Goal: Information Seeking & Learning: Learn about a topic

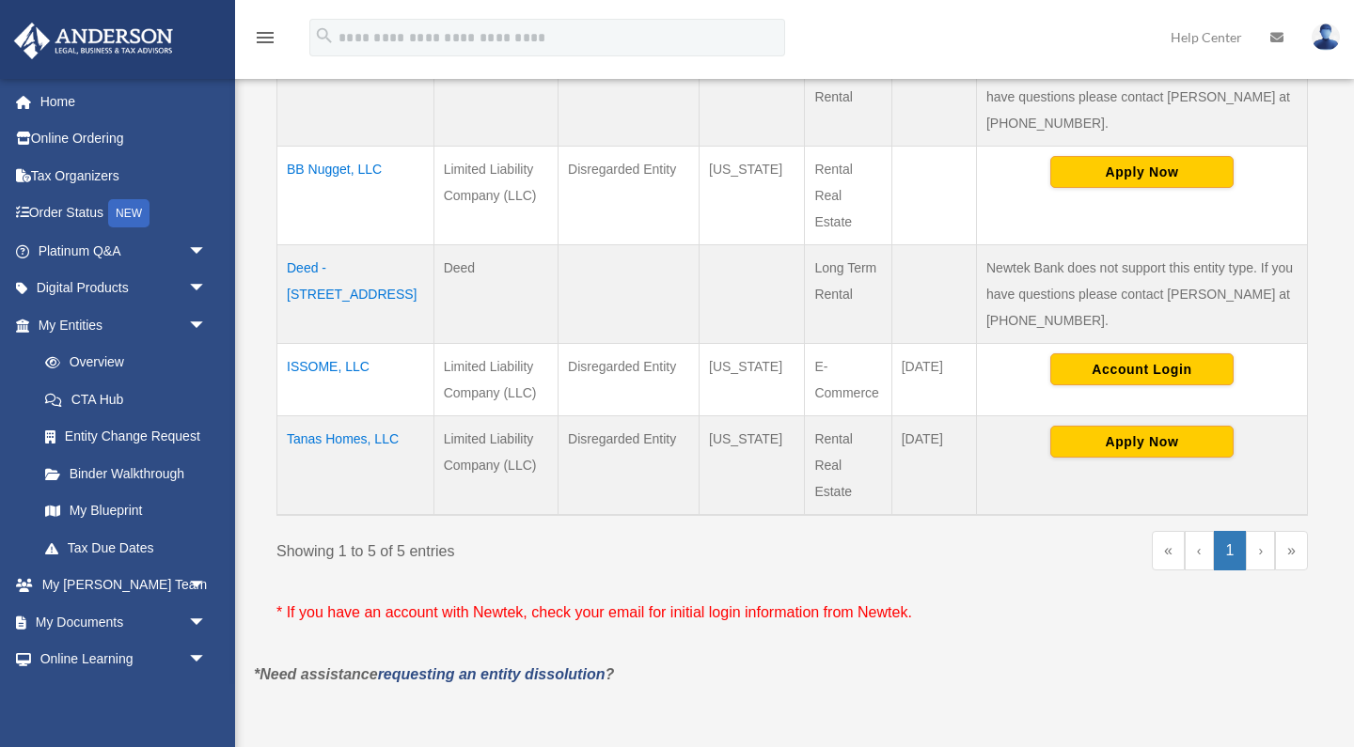
scroll to position [530, 0]
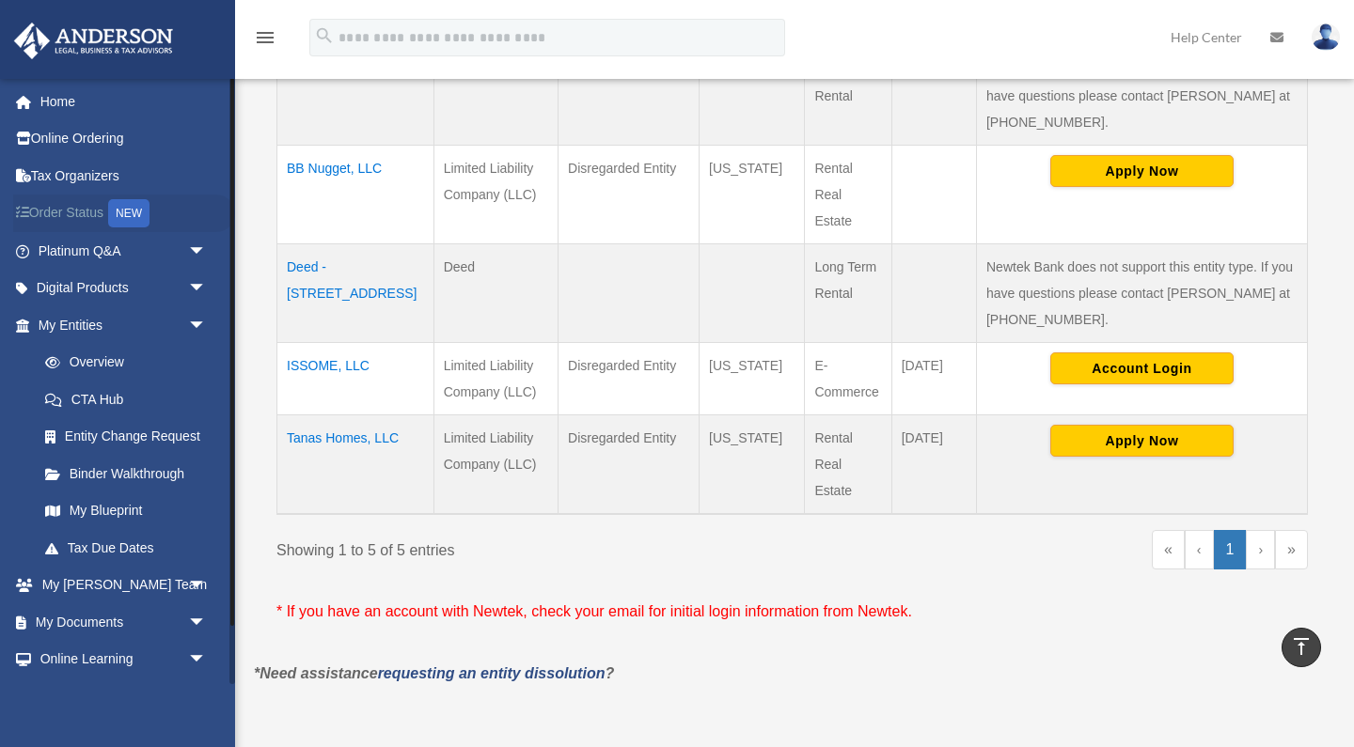
click at [104, 206] on link "Order Status NEW" at bounding box center [124, 214] width 222 height 39
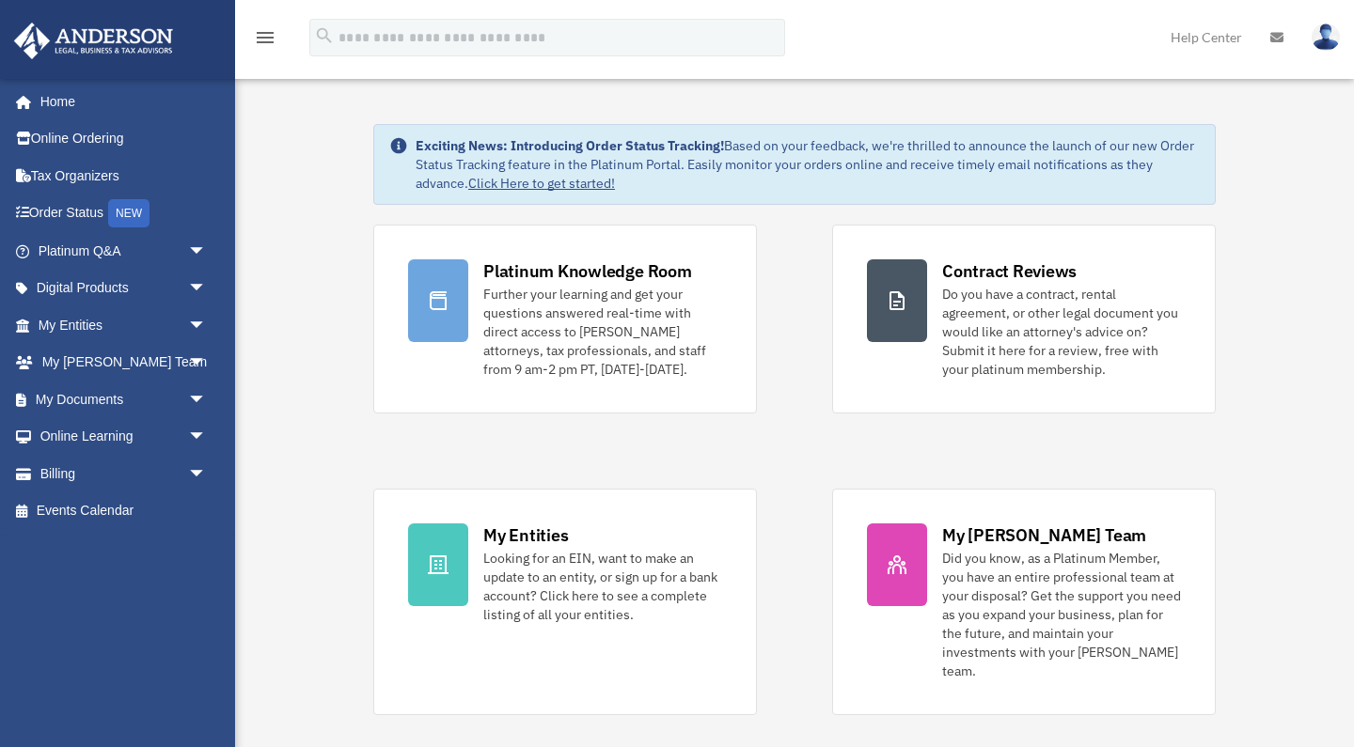
click at [525, 181] on link "Click Here to get started!" at bounding box center [541, 183] width 147 height 17
click at [64, 318] on link "My Entities arrow_drop_down" at bounding box center [124, 325] width 222 height 38
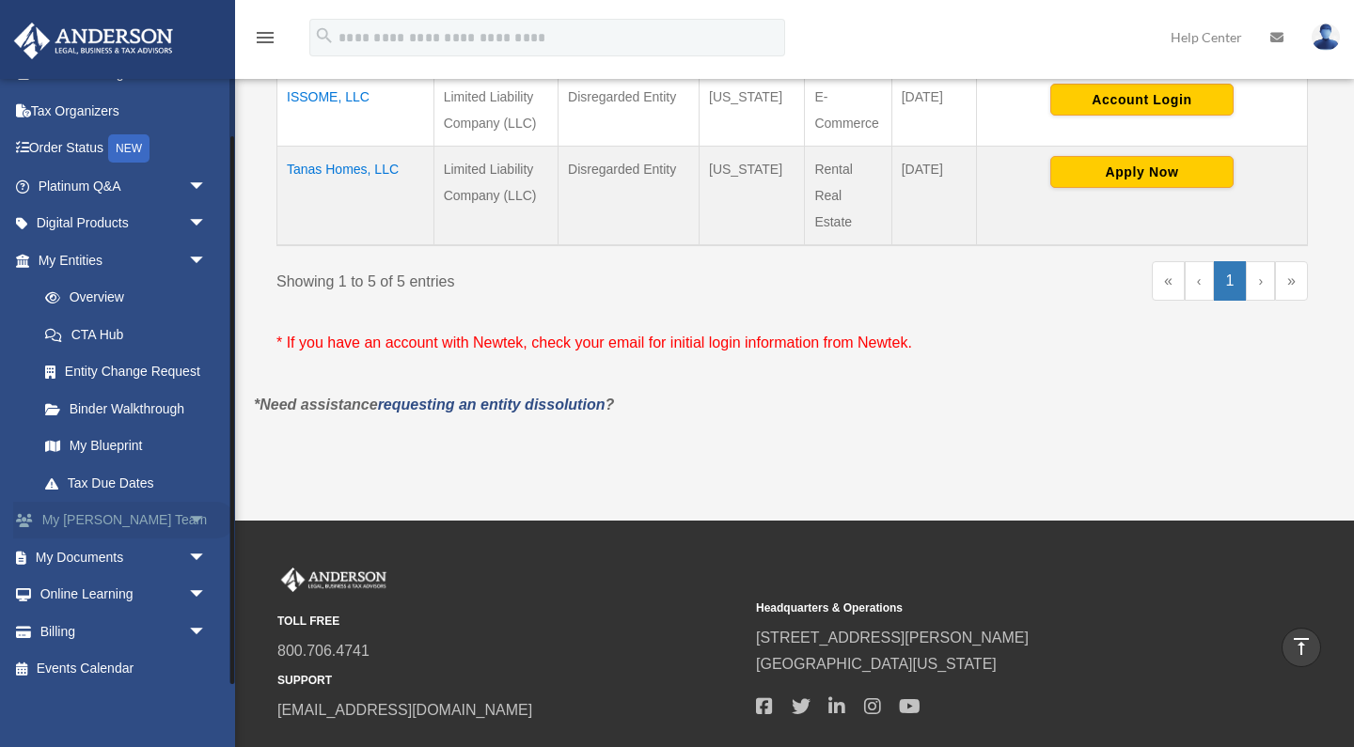
scroll to position [64, 0]
click at [86, 589] on link "Online Learning arrow_drop_down" at bounding box center [124, 596] width 222 height 38
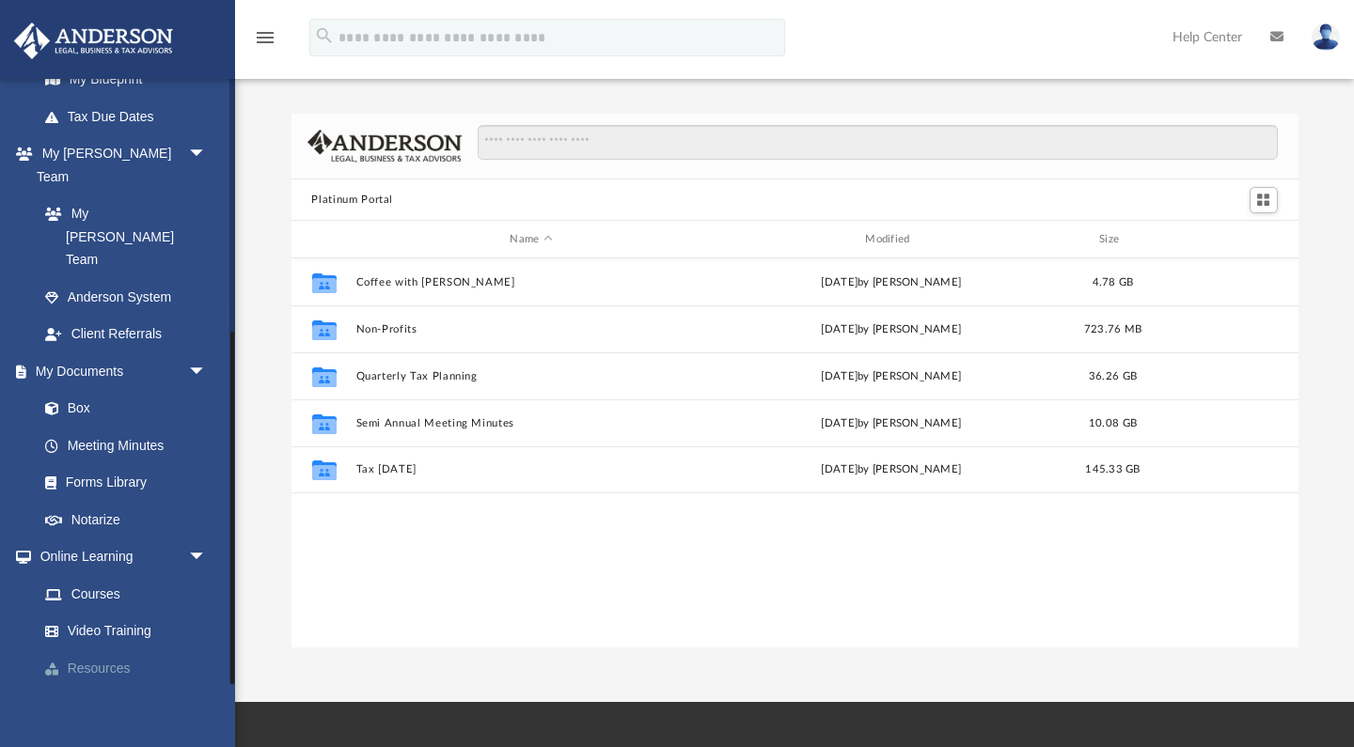
scroll to position [431, 0]
click at [111, 614] on link "Video Training" at bounding box center [130, 633] width 209 height 38
click at [123, 614] on link "Video Training" at bounding box center [130, 633] width 209 height 38
click at [108, 576] on link "Courses" at bounding box center [130, 595] width 209 height 38
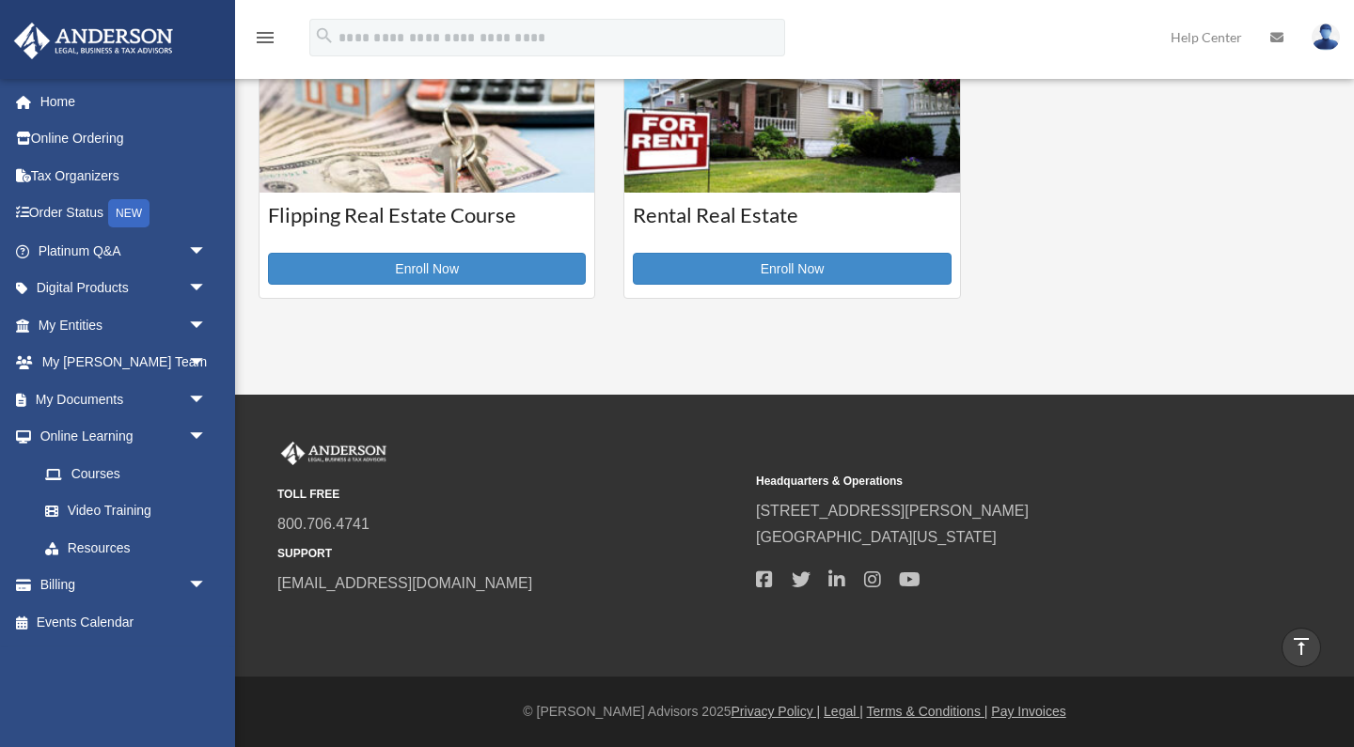
scroll to position [734, 0]
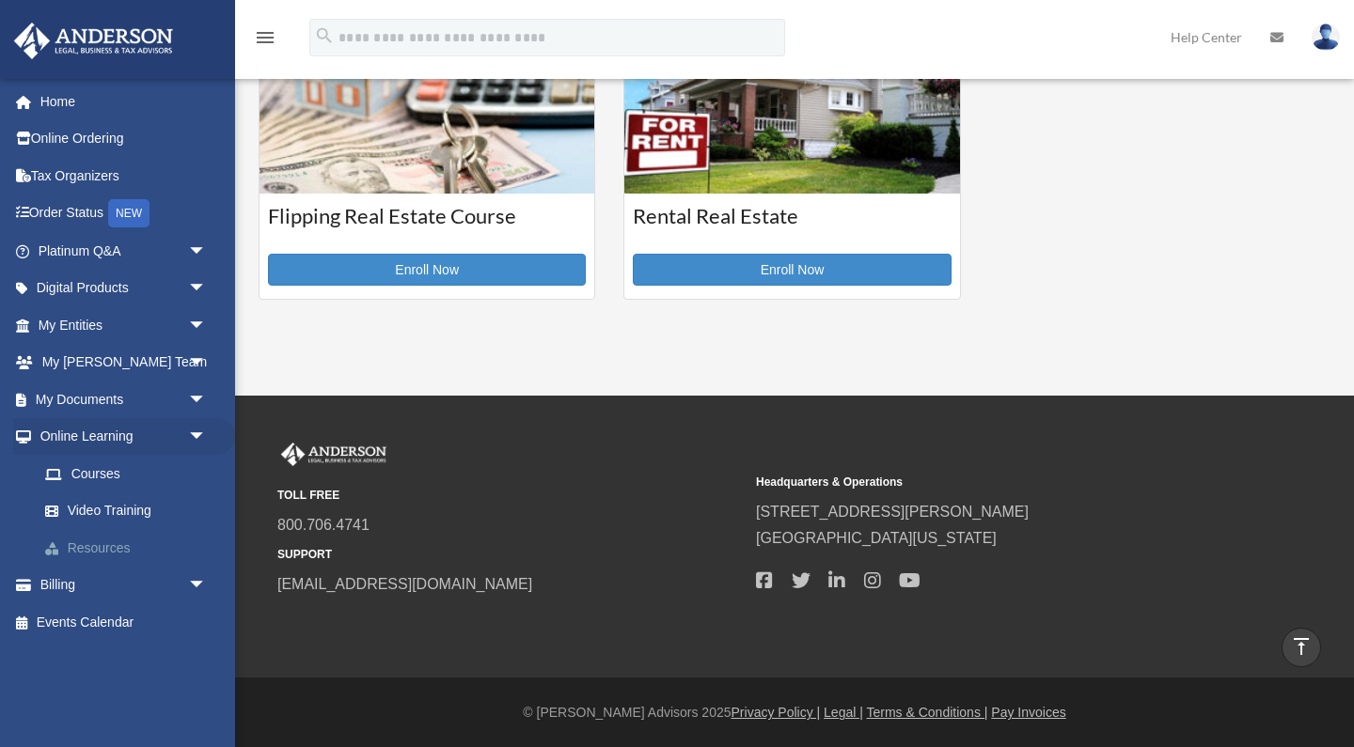
click at [104, 555] on link "Resources" at bounding box center [130, 548] width 209 height 38
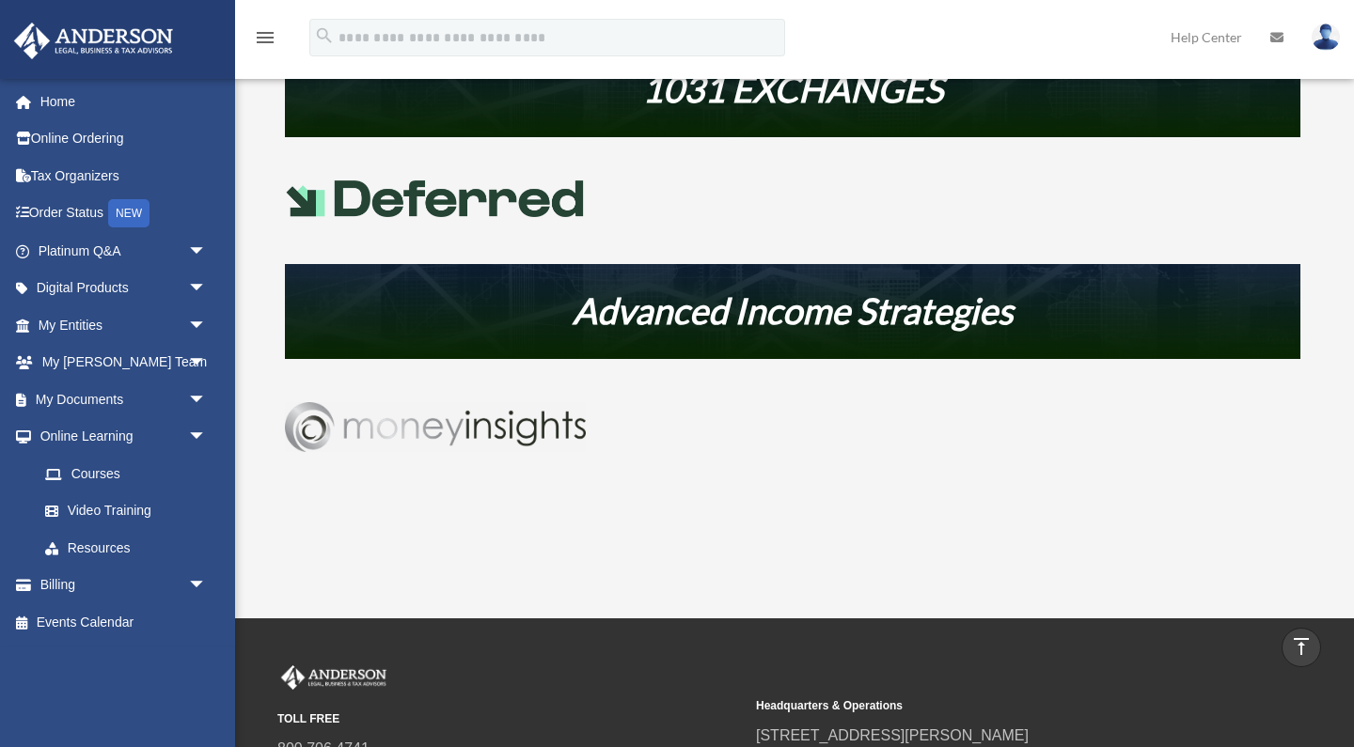
scroll to position [902, 0]
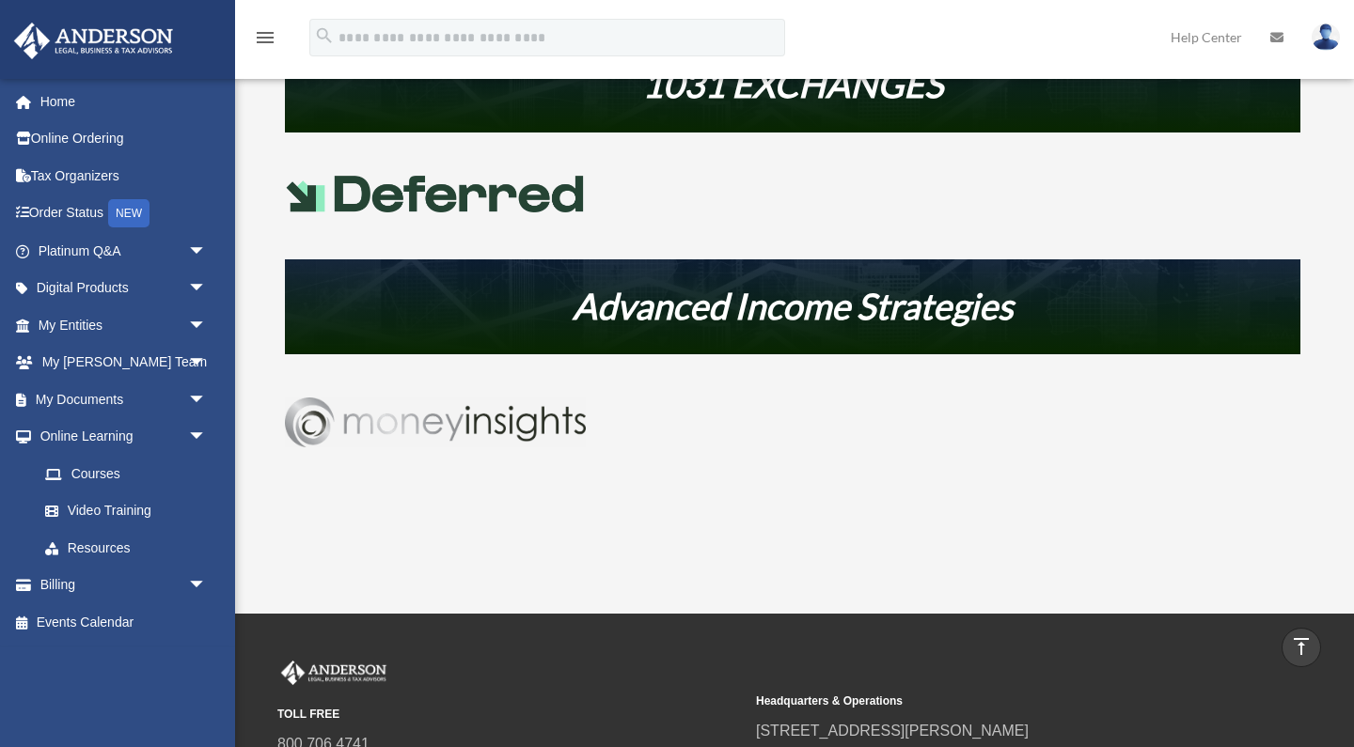
click at [415, 430] on img at bounding box center [435, 422] width 301 height 49
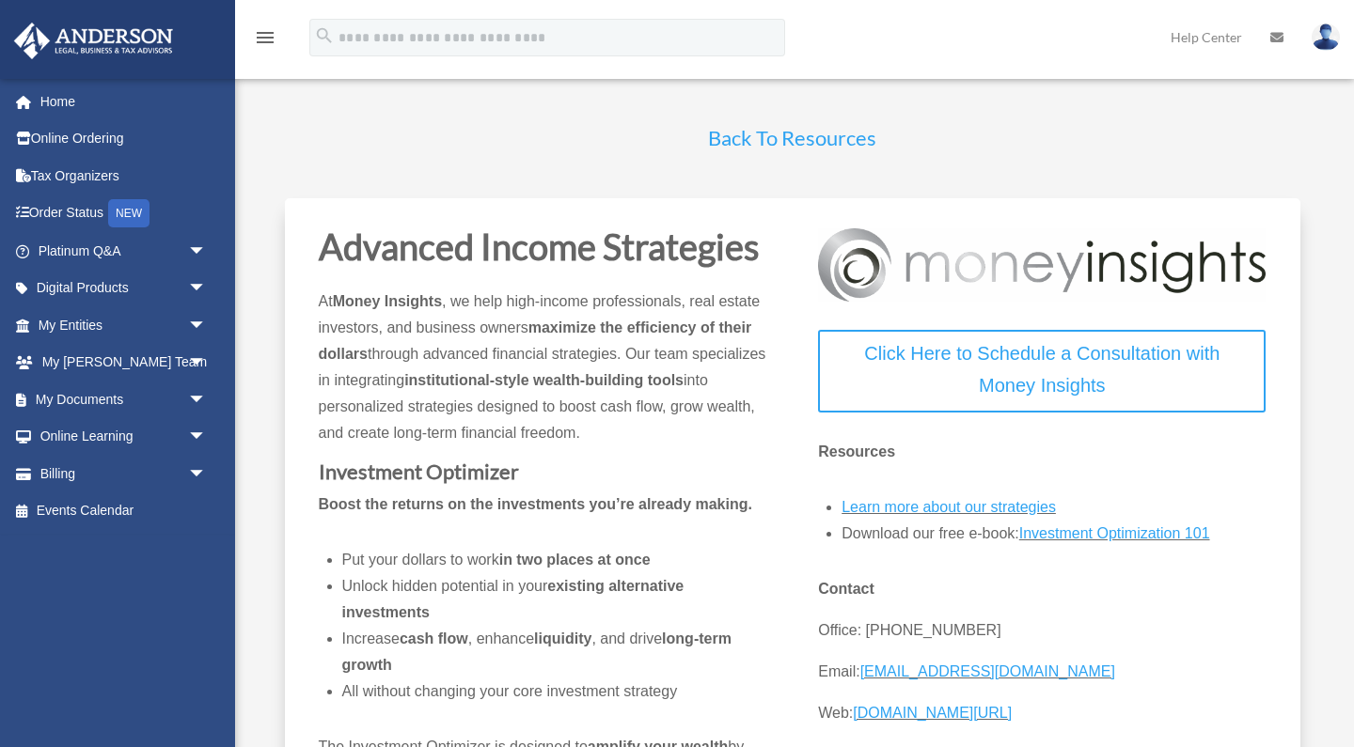
click at [754, 134] on link "Back To Resources" at bounding box center [792, 142] width 168 height 35
